Goal: Task Accomplishment & Management: Manage account settings

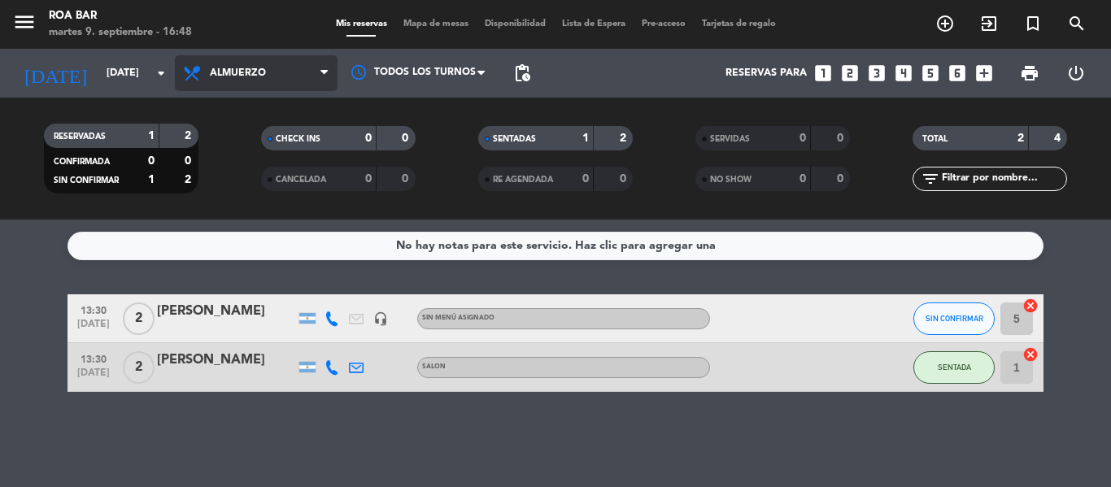
click at [288, 63] on span "Almuerzo" at bounding box center [256, 73] width 163 height 36
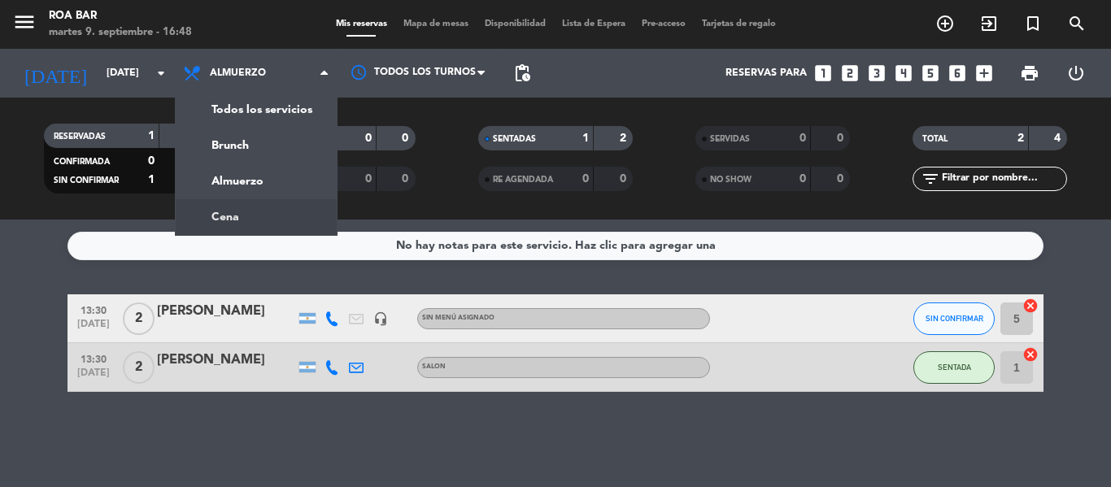
click at [246, 211] on div "menu [PERSON_NAME] BAR [DATE] 9. septiembre - 16:48 Mis reservas Mapa de mesas …" at bounding box center [555, 110] width 1111 height 220
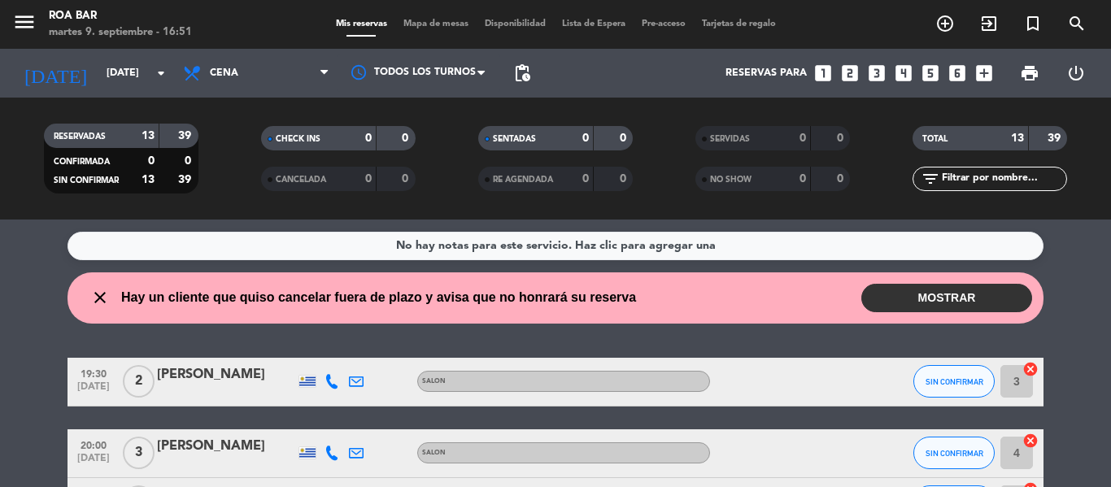
click at [906, 315] on div "close Hay un cliente que quiso cancelar fuera de plazo y avisa que no honrará s…" at bounding box center [555, 297] width 976 height 51
click at [910, 309] on button "MOSTRAR" at bounding box center [946, 298] width 171 height 28
click at [912, 302] on button "MOSTRAR" at bounding box center [946, 298] width 171 height 28
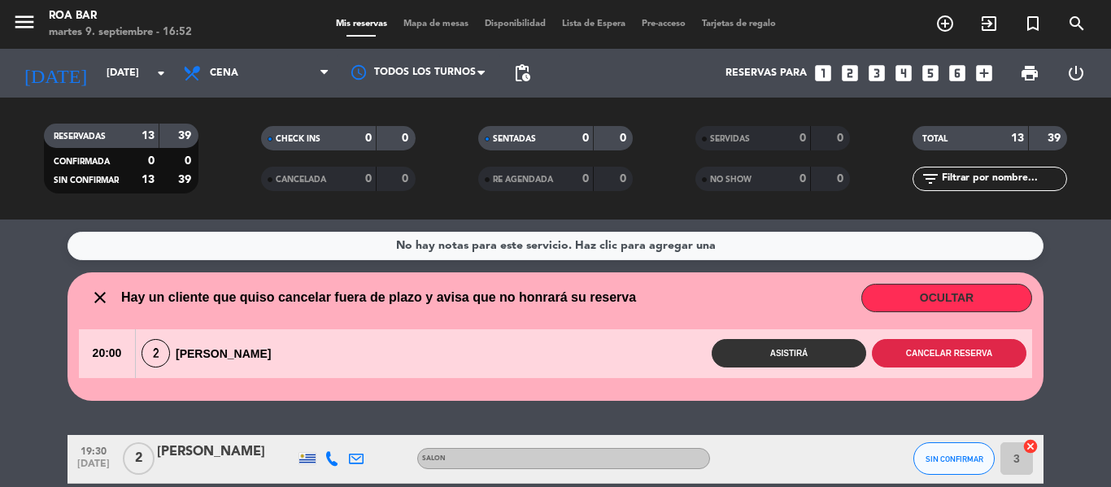
click at [914, 354] on button "Cancelar reserva" at bounding box center [949, 353] width 154 height 28
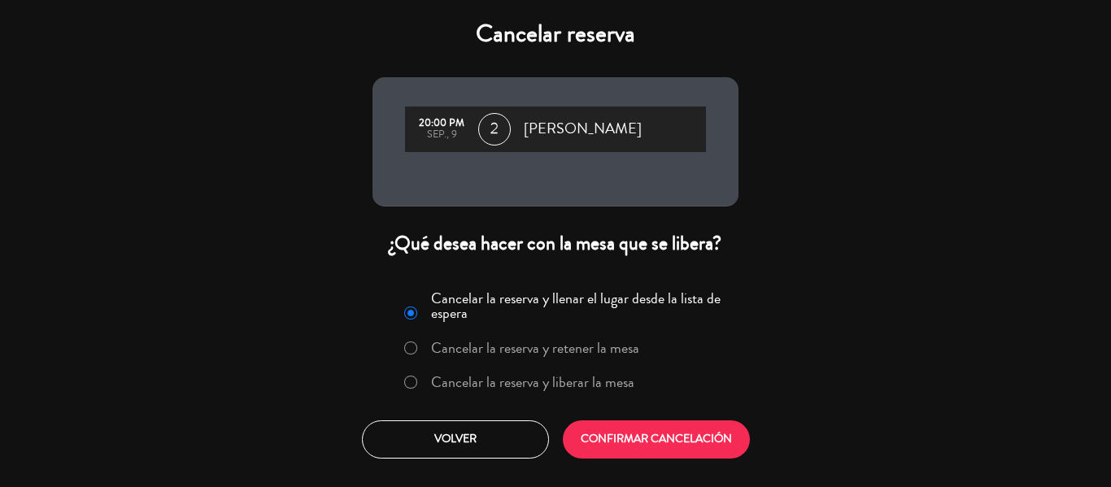
click at [413, 379] on input "Cancelar la reserva y liberar la mesa" at bounding box center [409, 381] width 11 height 11
radio input "true"
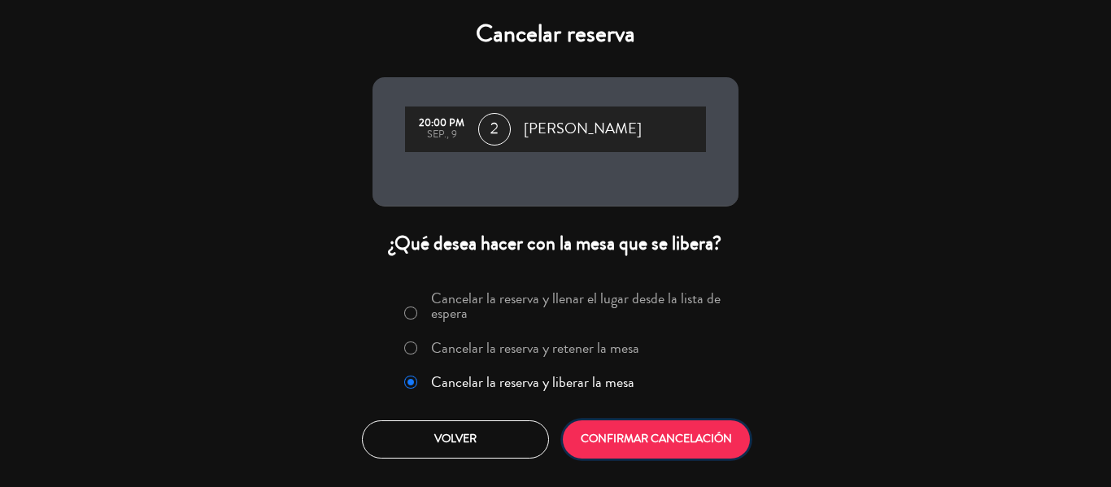
click at [647, 442] on button "CONFIRMAR CANCELACIÓN" at bounding box center [656, 439] width 187 height 38
